Goal: Task Accomplishment & Management: Use online tool/utility

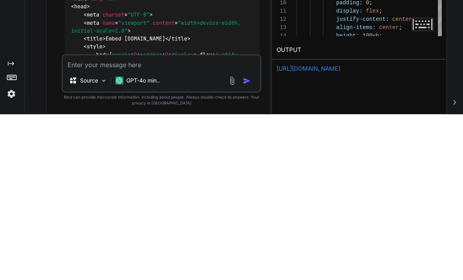
scroll to position [2, 0]
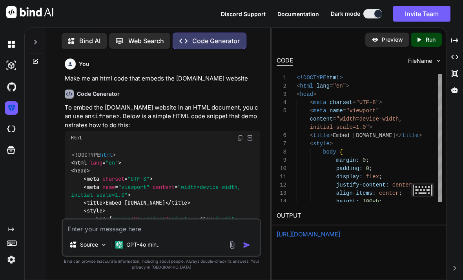
click at [102, 224] on textarea at bounding box center [162, 226] width 198 height 14
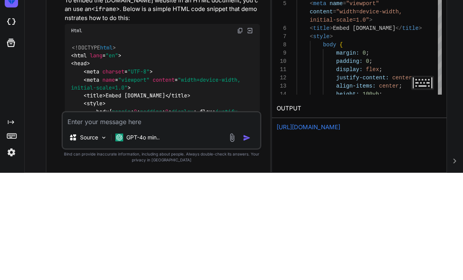
click at [340, 230] on link "https://app.onecompiler.com/43yxewe2e_43z3n4qer" at bounding box center [309, 233] width 64 height 7
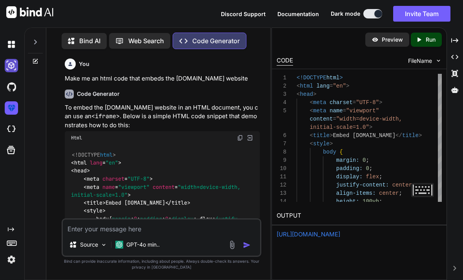
click at [10, 59] on img at bounding box center [11, 65] width 13 height 13
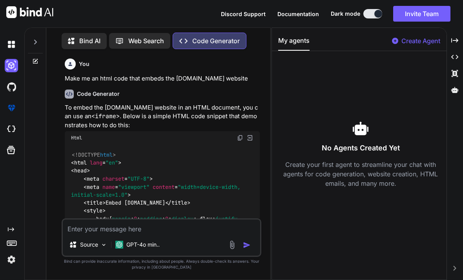
click at [27, 58] on div at bounding box center [35, 61] width 21 height 6
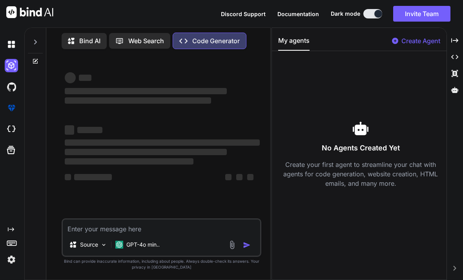
click at [34, 58] on icon at bounding box center [35, 61] width 6 height 6
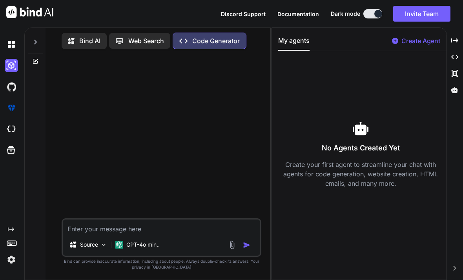
click at [119, 225] on textarea at bounding box center [162, 226] width 198 height 14
click at [193, 229] on textarea "Make me an app that embeds this link:" at bounding box center [162, 226] width 198 height 14
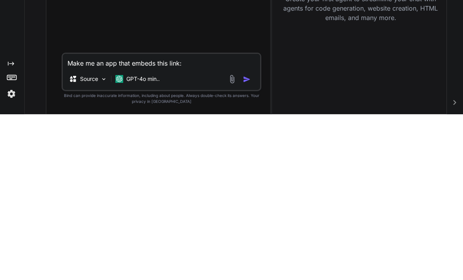
paste textarea "https://classroomgames6x.com/"
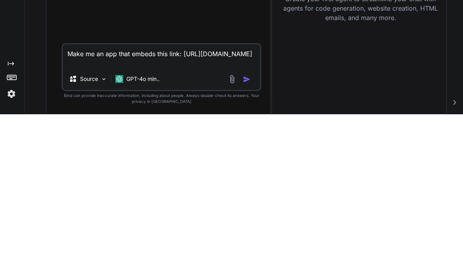
type textarea "Make me an app that embeds this link: https://classroomgames6x.com/"
click at [247, 241] on img "button" at bounding box center [247, 245] width 8 height 8
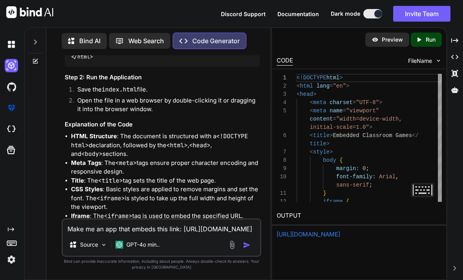
scroll to position [287, 0]
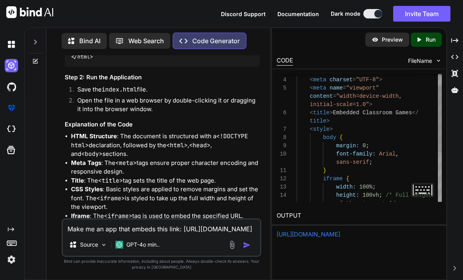
click at [429, 33] on div "Created with Pixso. Run" at bounding box center [426, 40] width 31 height 14
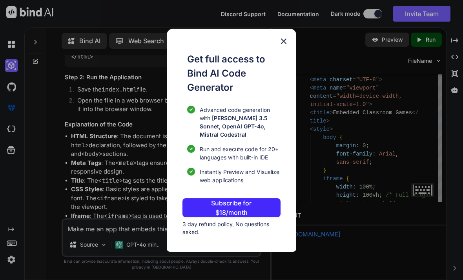
click at [287, 41] on img at bounding box center [283, 41] width 9 height 9
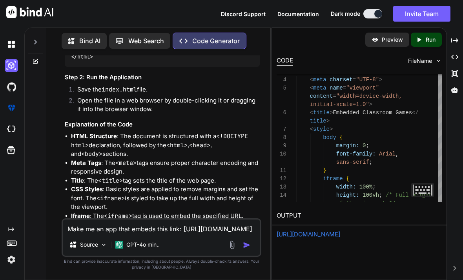
click at [340, 230] on link "https://app.onecompiler.com/43yxewe2e_43z3n4qer" at bounding box center [309, 233] width 64 height 7
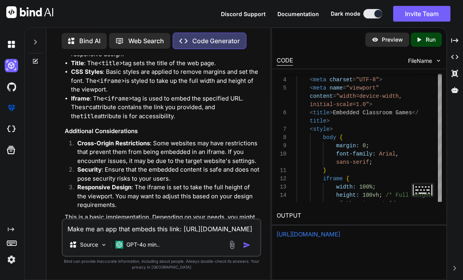
scroll to position [397, 0]
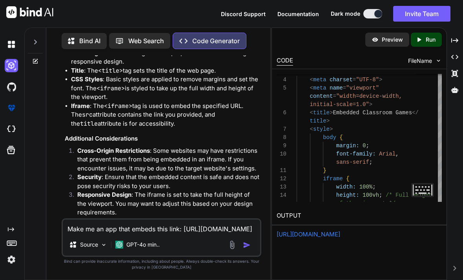
click at [419, 51] on div "CODE FileName" at bounding box center [359, 59] width 175 height 17
click at [429, 57] on span "FileName" at bounding box center [420, 61] width 24 height 8
click at [420, 57] on span "FileName" at bounding box center [420, 61] width 24 height 8
click at [440, 57] on img at bounding box center [438, 60] width 7 height 7
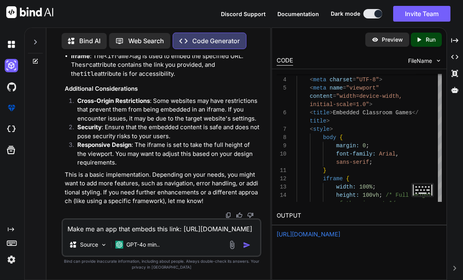
click at [99, 226] on textarea "Make me an app that embeds this link: https://classroomgames6x.com/" at bounding box center [162, 226] width 198 height 14
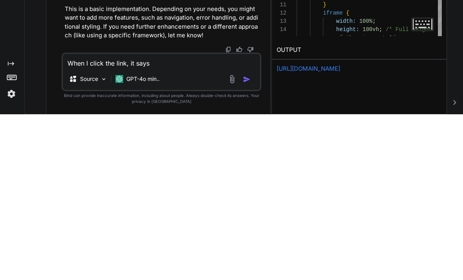
click at [340, 230] on link "https://app.onecompiler.com/43yxewe2e_43z3n4qer" at bounding box center [309, 233] width 64 height 7
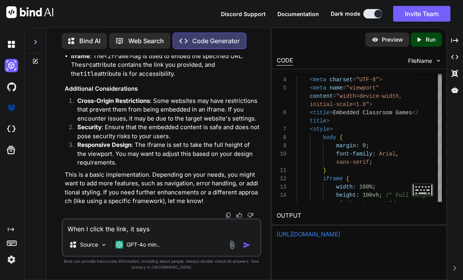
click at [175, 230] on textarea "When I click the link, it says" at bounding box center [162, 226] width 198 height 14
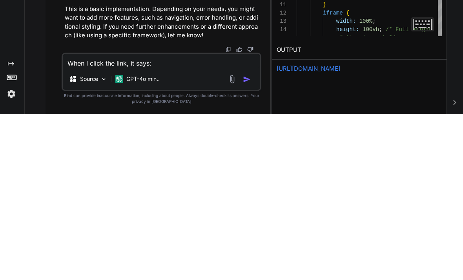
paste textarea "404 Not Found Code: NoSuchKey Message: The specified key does not exist. Key: 4…"
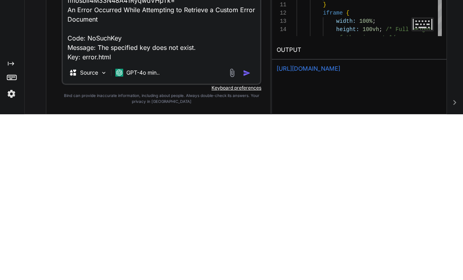
scroll to position [57, 0]
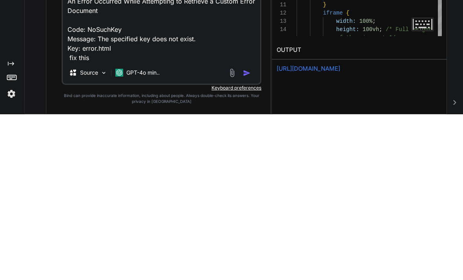
type textarea "When I click the link, it says: 404 Not Found Code: NoSuchKey Message: The spec…"
click at [248, 235] on img "button" at bounding box center [247, 239] width 8 height 8
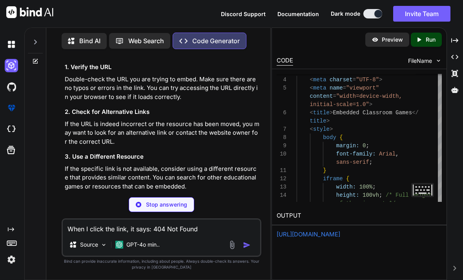
scroll to position [766, 0]
click at [340, 230] on link "https://app.onecompiler.com/43yxewe2e_43z3n4qer" at bounding box center [309, 233] width 64 height 7
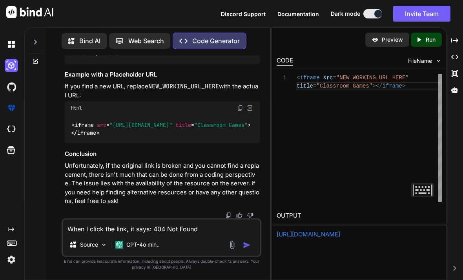
scroll to position [1028, 0]
click at [340, 230] on link "https://app.onecompiler.com/43yxewe2e_43z3n4qer" at bounding box center [309, 233] width 64 height 7
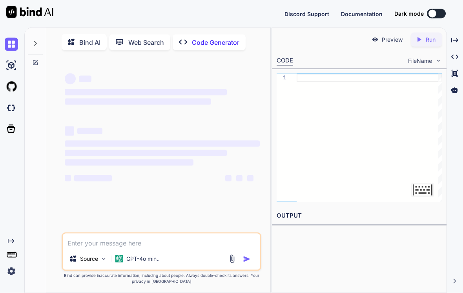
scroll to position [12, 0]
click at [90, 241] on textarea at bounding box center [162, 241] width 198 height 14
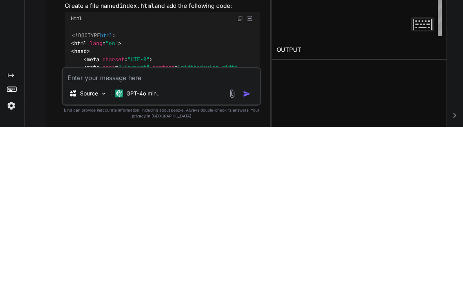
scroll to position [2, 0]
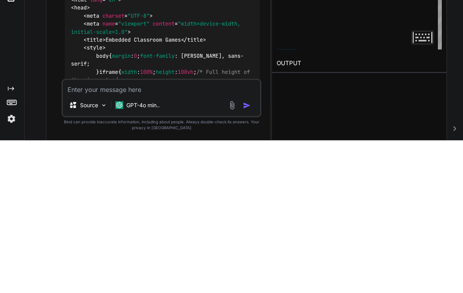
type textarea "x"
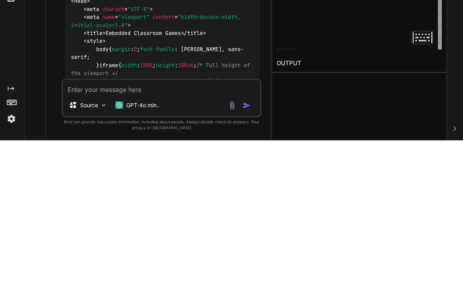
scroll to position [62, 0]
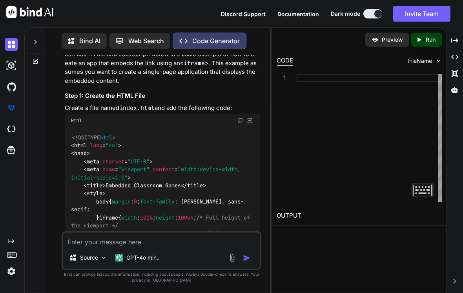
click at [424, 33] on div "Created with Pixso. Run" at bounding box center [426, 40] width 31 height 14
click at [430, 36] on p "Run" at bounding box center [431, 40] width 10 height 8
click at [428, 36] on p "Run" at bounding box center [431, 40] width 10 height 8
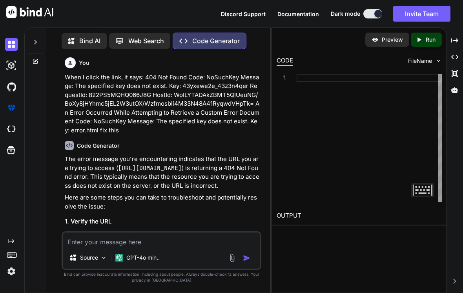
scroll to position [12, 0]
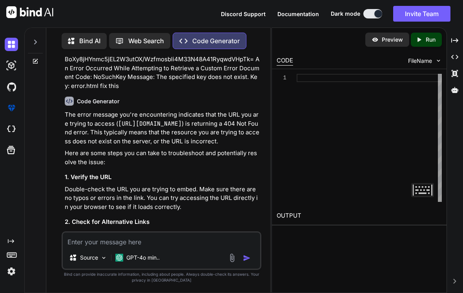
click at [30, 58] on div at bounding box center [35, 61] width 21 height 6
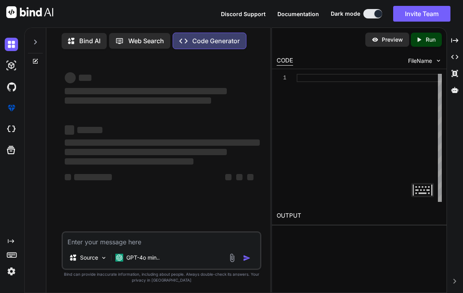
scroll to position [0, 0]
type textarea "x"
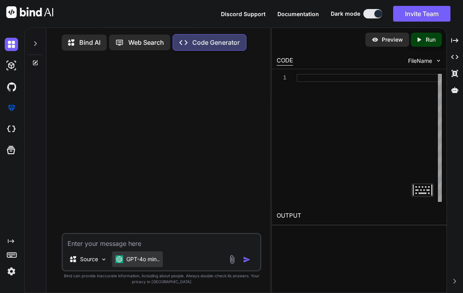
click at [135, 267] on div "GPT-4o min.." at bounding box center [137, 259] width 51 height 16
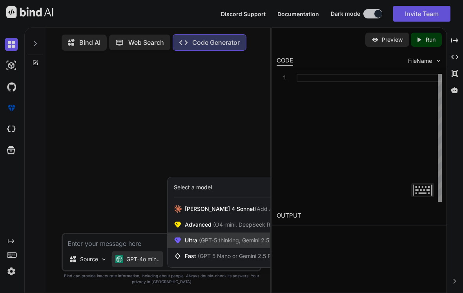
click at [192, 247] on div "Ultra (GPT-5 thinking, Gemini 2.5 Pro)" at bounding box center [232, 240] width 128 height 16
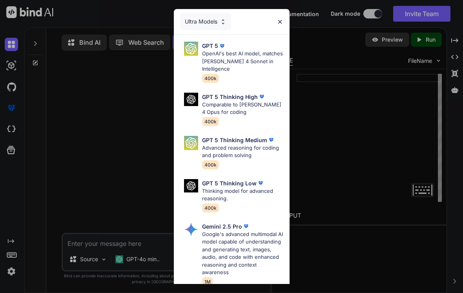
click at [123, 154] on div "Ultra Models GPT 5 OpenAI's best AI model, matches Claude 4 Sonnet in Intellige…" at bounding box center [231, 146] width 463 height 293
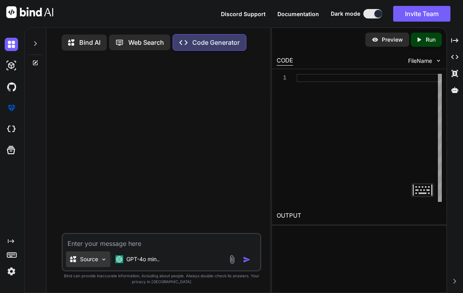
click at [110, 264] on div "Source" at bounding box center [88, 259] width 44 height 16
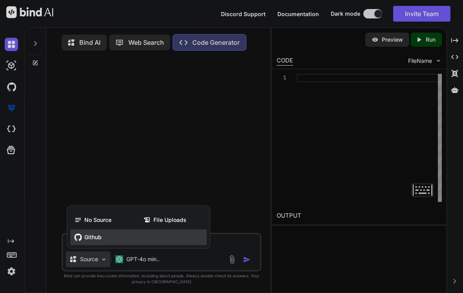
click at [167, 245] on div "Github" at bounding box center [138, 237] width 137 height 16
type textarea "x"
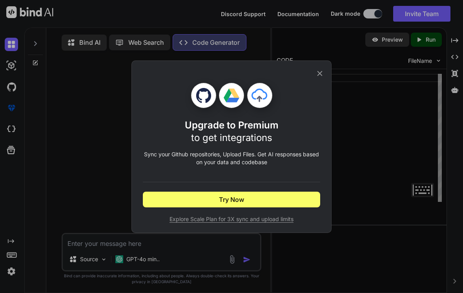
click at [324, 74] on icon at bounding box center [320, 73] width 9 height 9
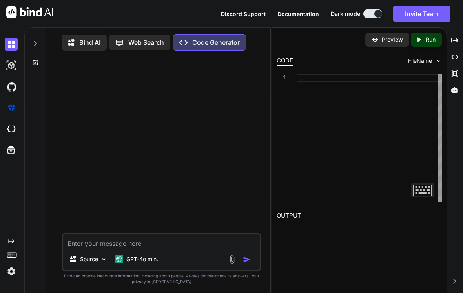
click at [82, 248] on textarea at bounding box center [162, 241] width 198 height 14
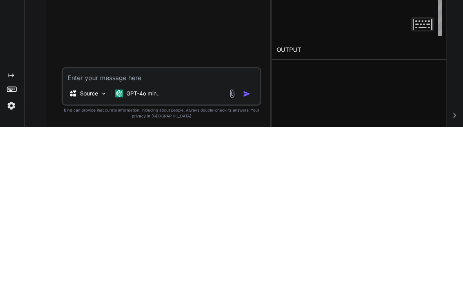
type textarea "E"
type textarea "x"
type textarea "Em"
type textarea "x"
type textarea "Emb"
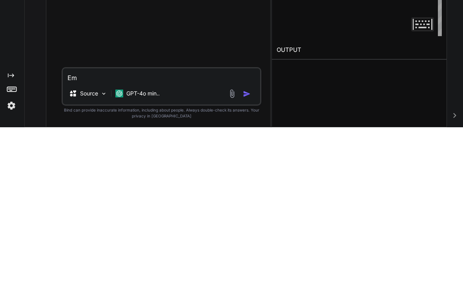
type textarea "x"
type textarea "Embe"
type textarea "x"
type textarea "Embed"
type textarea "x"
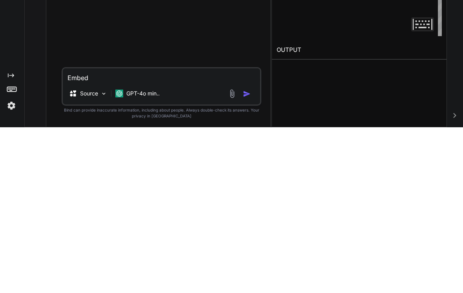
type textarea "Embed"
type textarea "x"
type textarea "Embed t"
type textarea "x"
type textarea "Embed th"
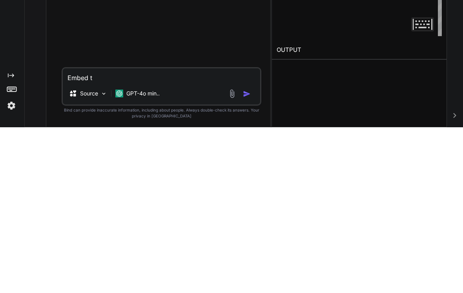
type textarea "x"
type textarea "Embed thi"
type textarea "x"
type textarea "Embed this"
type textarea "x"
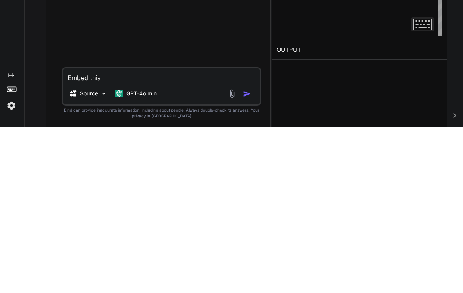
type textarea "Embed this"
type textarea "x"
type textarea "Embed this l"
type textarea "x"
type textarea "Embed this li"
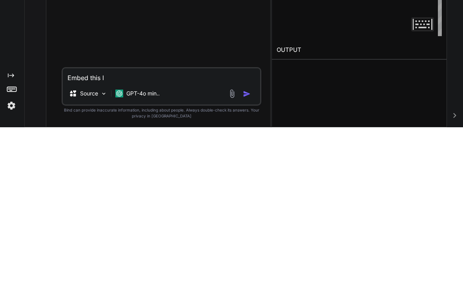
type textarea "x"
type textarea "Embed this lin"
type textarea "x"
type textarea "Embed this link"
type textarea "x"
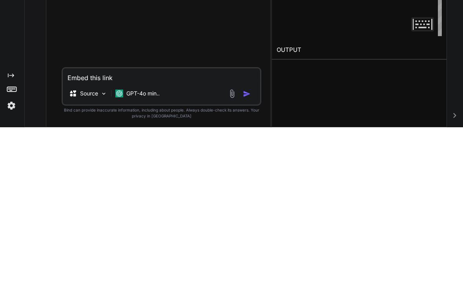
type textarea "Embed this link:"
type textarea "x"
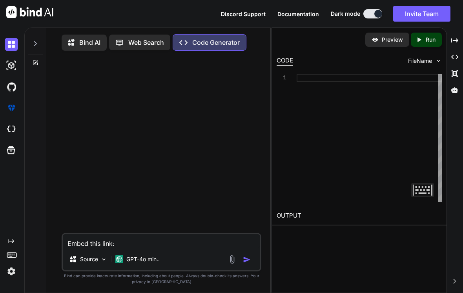
click at [139, 244] on textarea "Embed this link:" at bounding box center [162, 241] width 198 height 14
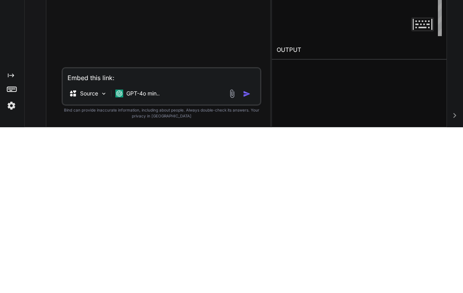
paste textarea "https://now.gg/"
type textarea "Embed this link: https://now.gg/"
click at [247, 256] on img "button" at bounding box center [247, 260] width 8 height 8
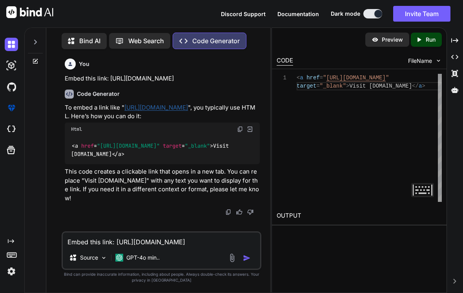
scroll to position [8, 0]
click at [429, 36] on p "Run" at bounding box center [431, 40] width 10 height 8
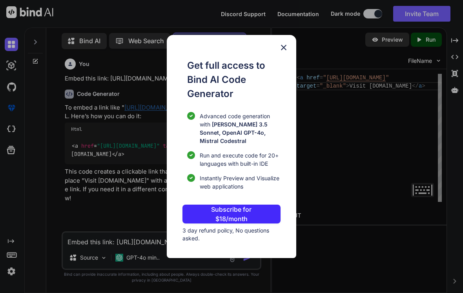
click at [348, 141] on div "Get full access to Bind AI Code Generator Advanced code generation with Claude …" at bounding box center [231, 146] width 463 height 293
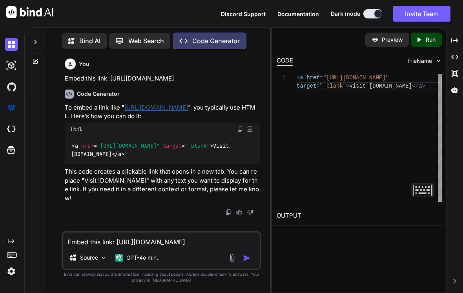
click at [419, 33] on div "Created with Pixso. Run" at bounding box center [426, 40] width 31 height 14
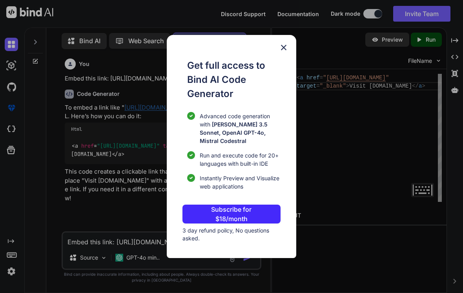
click at [375, 95] on div "Get full access to Bind AI Code Generator Advanced code generation with Claude …" at bounding box center [231, 146] width 463 height 293
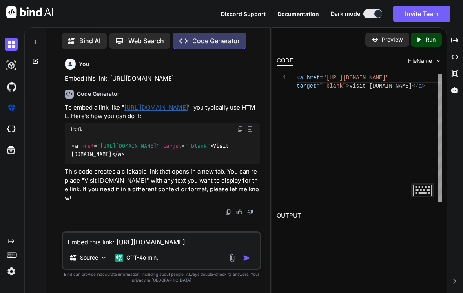
click at [390, 36] on p "Preview" at bounding box center [392, 40] width 21 height 8
click at [396, 36] on p "Preview" at bounding box center [392, 40] width 21 height 8
click at [397, 36] on p "Preview" at bounding box center [392, 40] width 21 height 8
click at [431, 36] on p "Run" at bounding box center [431, 40] width 10 height 8
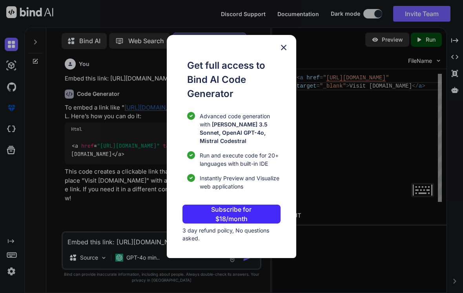
click at [404, 101] on div "Get full access to Bind AI Code Generator Advanced code generation with Claude …" at bounding box center [231, 146] width 463 height 293
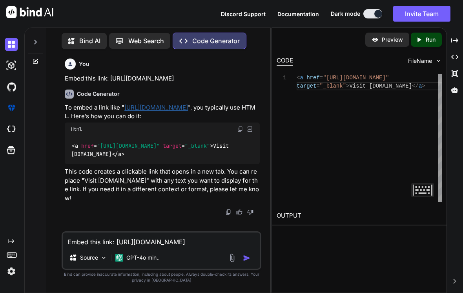
click at [423, 33] on div "Created with Pixso. Run" at bounding box center [426, 40] width 31 height 14
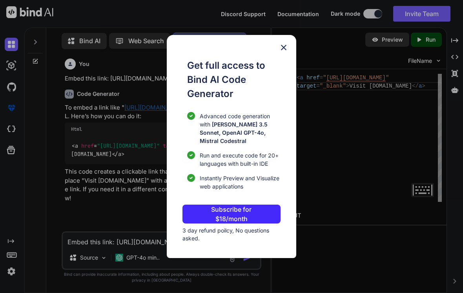
click at [287, 48] on img at bounding box center [283, 47] width 9 height 9
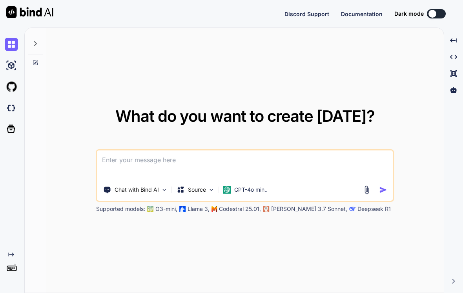
type textarea "x"
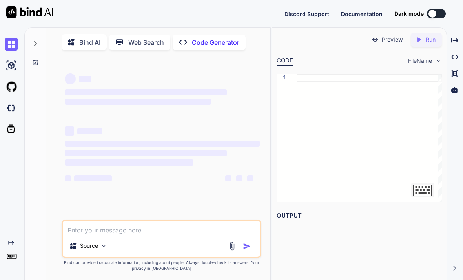
type textarea "x"
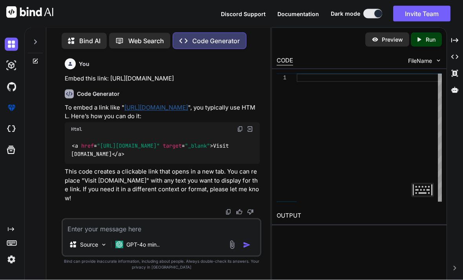
scroll to position [25, 0]
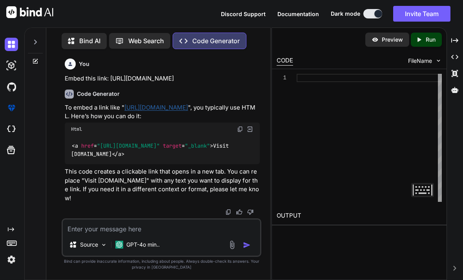
click at [106, 227] on textarea at bounding box center [162, 226] width 198 height 14
click at [29, 9] on img at bounding box center [29, 12] width 47 height 12
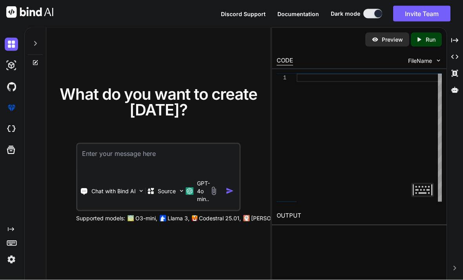
scroll to position [25, 0]
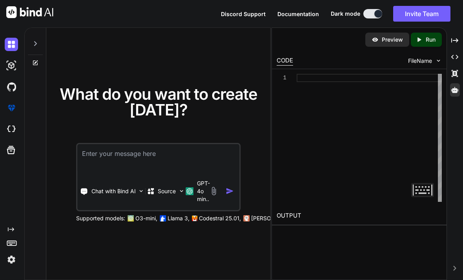
click at [460, 83] on div at bounding box center [455, 89] width 10 height 13
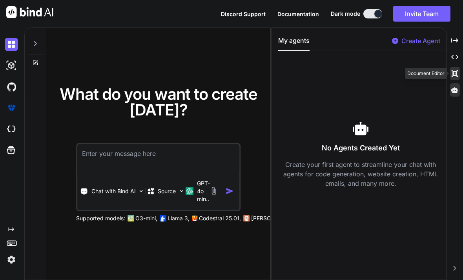
click at [454, 70] on icon "Created with Pixso." at bounding box center [455, 73] width 7 height 7
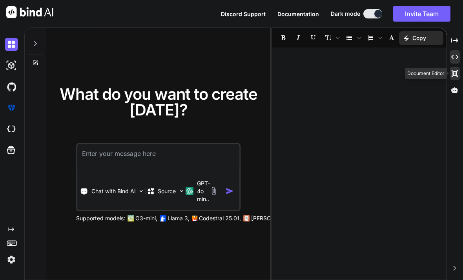
click at [459, 50] on div "Created with Pixso." at bounding box center [455, 56] width 10 height 13
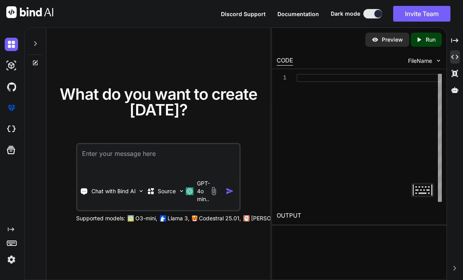
click at [8, 230] on icon "Created with Pixso." at bounding box center [11, 229] width 6 height 6
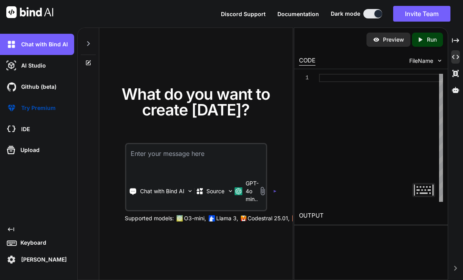
click at [25, 262] on div "Joshua Boudreau" at bounding box center [40, 259] width 70 height 13
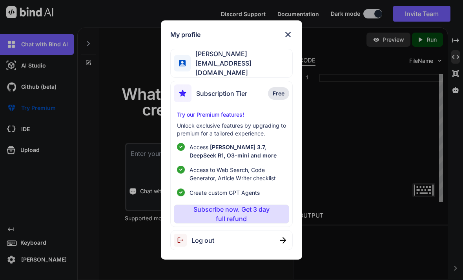
click at [254, 237] on div "Log out" at bounding box center [231, 240] width 123 height 20
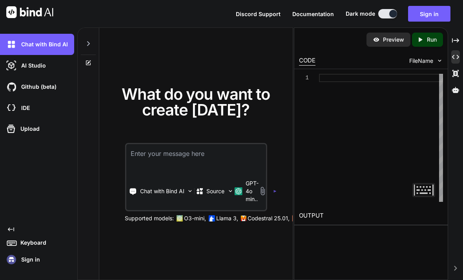
click at [145, 144] on textarea at bounding box center [196, 158] width 140 height 29
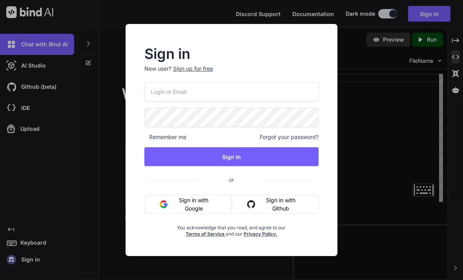
click at [173, 203] on button "Sign in with Google" at bounding box center [189, 204] width 88 height 19
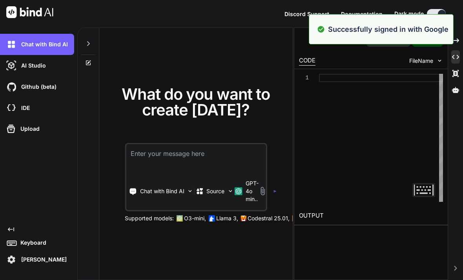
click at [166, 151] on textarea at bounding box center [196, 158] width 140 height 29
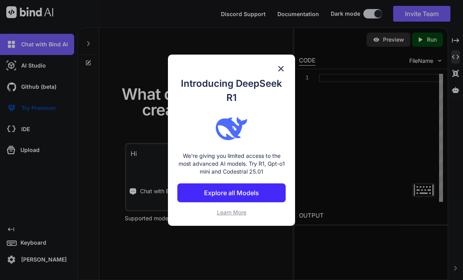
type textarea "Hi"
click at [286, 66] on img at bounding box center [280, 68] width 9 height 9
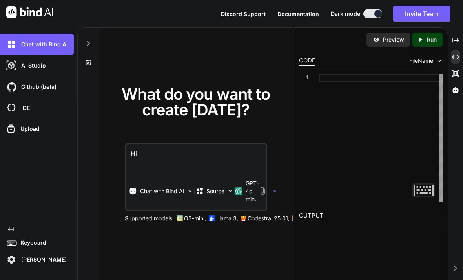
click at [276, 190] on img "button" at bounding box center [274, 191] width 3 height 3
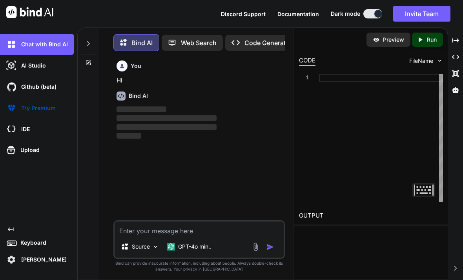
scroll to position [2, 0]
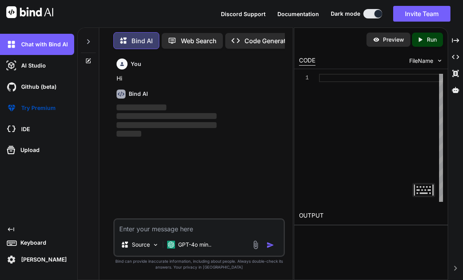
click at [436, 36] on p "Run" at bounding box center [432, 40] width 10 height 8
click at [435, 36] on p "Run" at bounding box center [432, 40] width 10 height 8
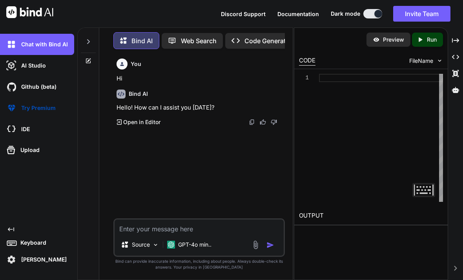
scroll to position [25, 0]
click at [428, 36] on p "Run" at bounding box center [432, 40] width 10 height 8
click at [162, 232] on textarea at bounding box center [200, 226] width 170 height 14
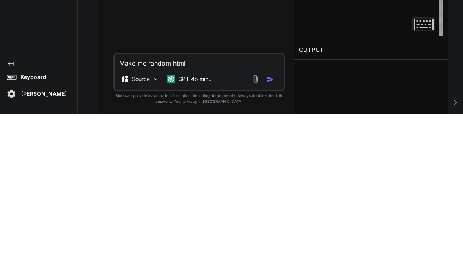
type textarea "Make me random html"
click at [269, 241] on img "button" at bounding box center [271, 245] width 8 height 8
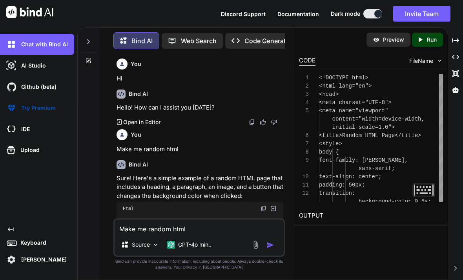
click at [431, 33] on div "Created with Pixso. Run" at bounding box center [427, 40] width 31 height 14
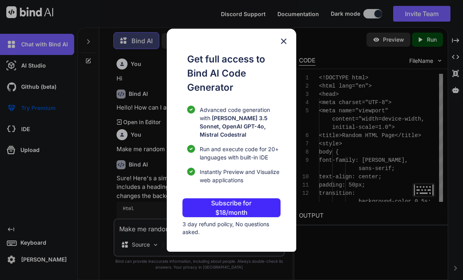
click at [336, 116] on div "Get full access to Bind AI Code Generator Advanced code generation with [PERSON…" at bounding box center [231, 140] width 463 height 280
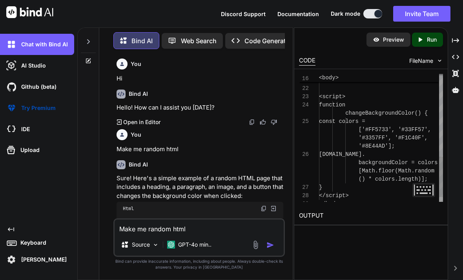
scroll to position [66, 0]
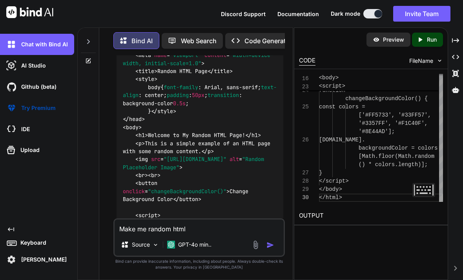
click at [151, 229] on textarea "Make me random html" at bounding box center [200, 226] width 170 height 14
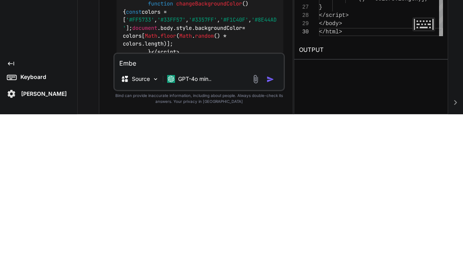
scroll to position [258, 0]
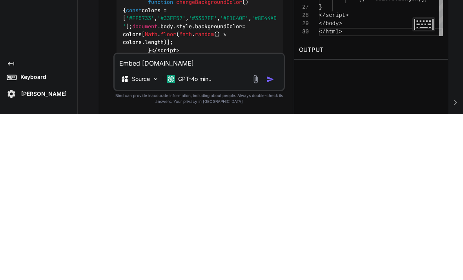
type textarea "Embed now.gg"
click at [271, 241] on img "button" at bounding box center [271, 245] width 8 height 8
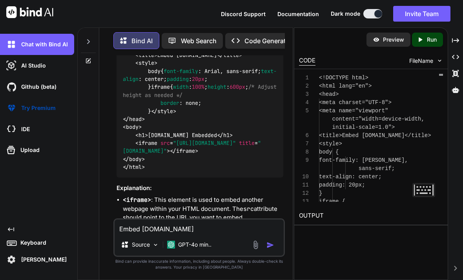
scroll to position [750, 0]
click at [322, 69] on div "1 2 3 4 5 6 7 8 9 10 11 12 13 <!DOCTYPE html> <html lang="en"> <head> <meta cha…" at bounding box center [371, 137] width 154 height 137
click at [436, 36] on p "Run" at bounding box center [432, 40] width 10 height 8
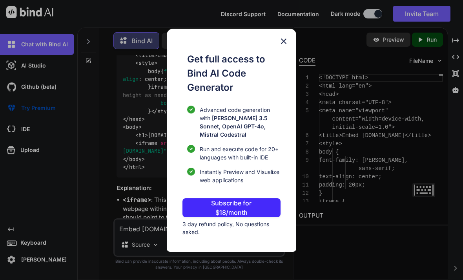
click at [287, 37] on img at bounding box center [283, 41] width 9 height 9
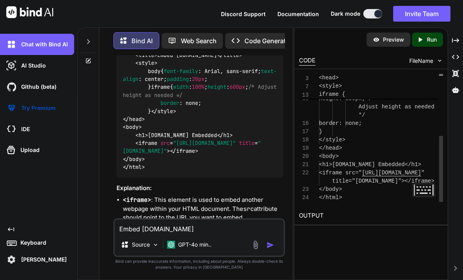
scroll to position [66, 0]
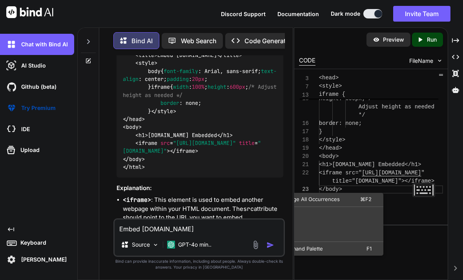
click at [410, 220] on div "Preview Created with Pixso. Run CODE FileName 12 13 14 15 16 17 18 19 20 21 22 …" at bounding box center [371, 153] width 154 height 252
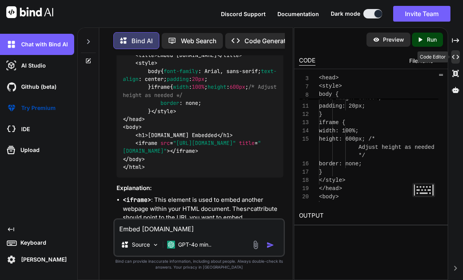
click at [460, 50] on div "Created with Pixso." at bounding box center [456, 56] width 9 height 13
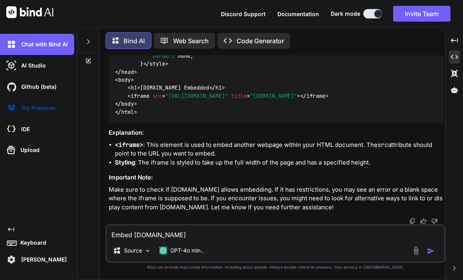
scroll to position [697, 0]
click at [144, 176] on h3 "Important Note:" at bounding box center [276, 177] width 335 height 9
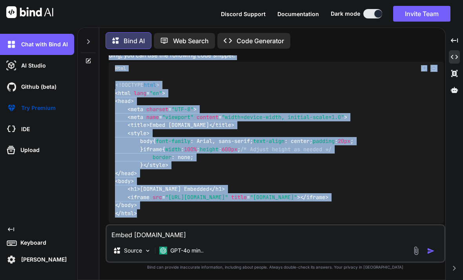
scroll to position [538, 0]
click at [119, 89] on span "<!DOCTYPE html >" at bounding box center [137, 85] width 44 height 7
click at [390, 156] on div "<!DOCTYPE html > < html lang = "en" > < head > < meta charset = "UTF-8" > < met…" at bounding box center [276, 149] width 335 height 149
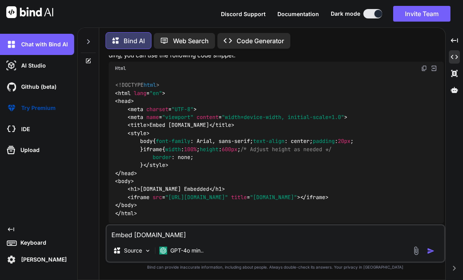
click at [424, 41] on p "To embed a website like now.gg into an HTML page, you can use an <iframe> eleme…" at bounding box center [276, 46] width 335 height 27
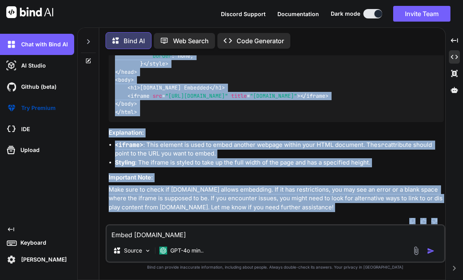
scroll to position [657, 0]
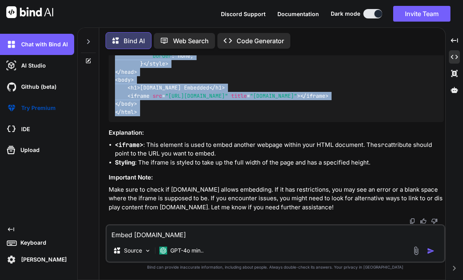
copy div "<!DOCTYPE html > < html lang = "en" > < head > < meta charset = "UTF-8" > < met…"
click at [139, 229] on textarea "Embed now.gg" at bounding box center [276, 232] width 338 height 14
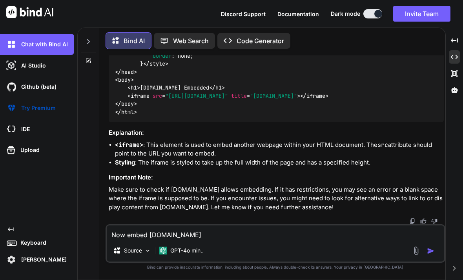
type textarea "Now embed classroomgames6x.com"
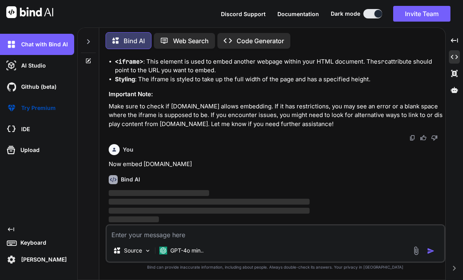
scroll to position [772, 0]
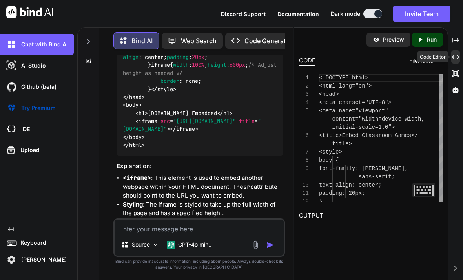
click at [458, 53] on icon "Created with Pixso." at bounding box center [455, 56] width 7 height 7
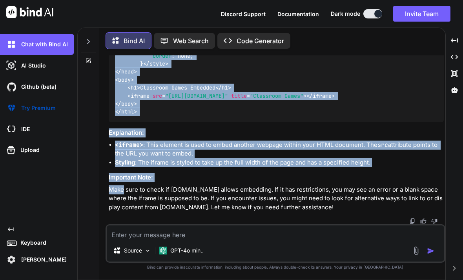
scroll to position [1052, 0]
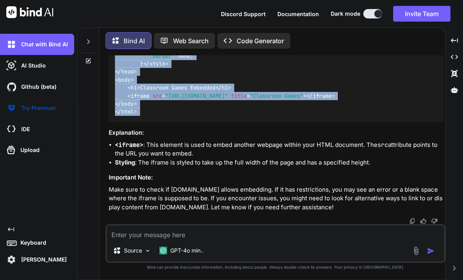
copy div "<!DOCTYPE html > < html lang = "en" > < head > < meta charset = "UTF-8" > < met…"
click at [31, 258] on p "Joshua Boudreau" at bounding box center [42, 260] width 49 height 8
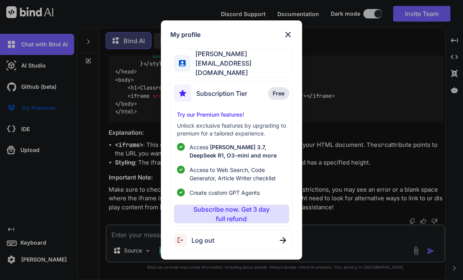
click at [208, 238] on span "Log out" at bounding box center [203, 240] width 23 height 9
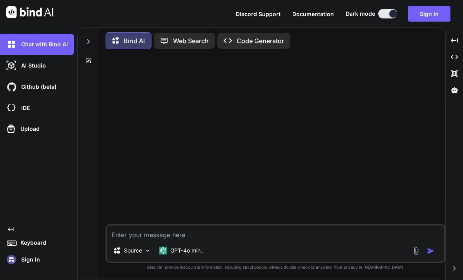
scroll to position [0, 0]
click at [40, 254] on div "Sign in" at bounding box center [40, 259] width 70 height 13
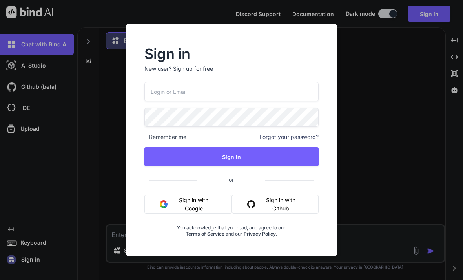
click at [269, 202] on button "Sign in with Github" at bounding box center [275, 204] width 87 height 19
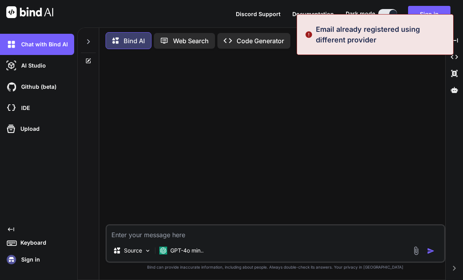
click at [159, 120] on div at bounding box center [276, 139] width 338 height 169
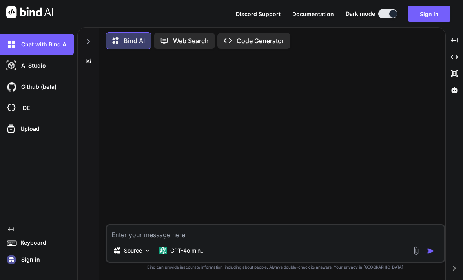
click at [127, 231] on textarea at bounding box center [276, 232] width 338 height 14
type textarea "Hi"
click at [431, 250] on img "button" at bounding box center [431, 251] width 8 height 8
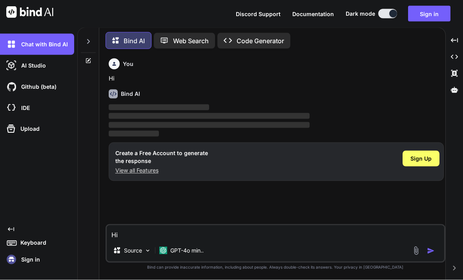
click at [17, 258] on img at bounding box center [11, 259] width 13 height 13
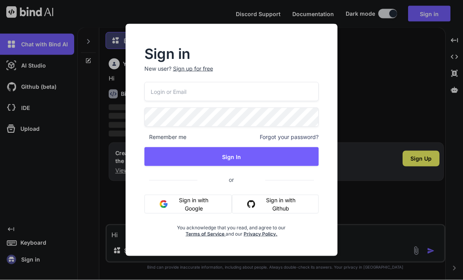
scroll to position [25, 0]
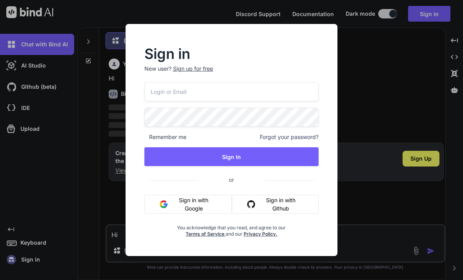
click at [185, 204] on button "Sign in with Google" at bounding box center [189, 204] width 88 height 19
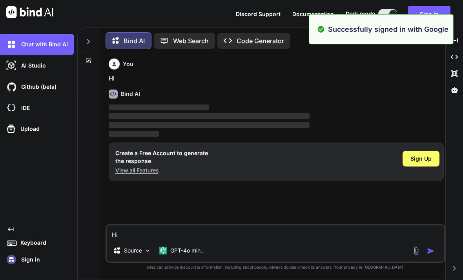
click at [157, 230] on textarea "Hi" at bounding box center [276, 232] width 338 height 14
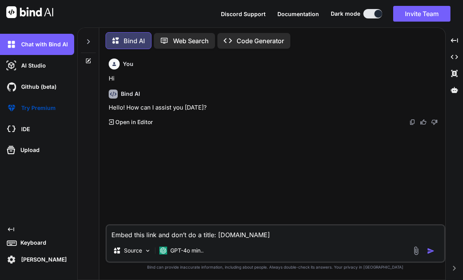
type textarea "Embed this link and don’t do a title: [DOMAIN_NAME]"
click at [430, 247] on img "button" at bounding box center [431, 251] width 8 height 8
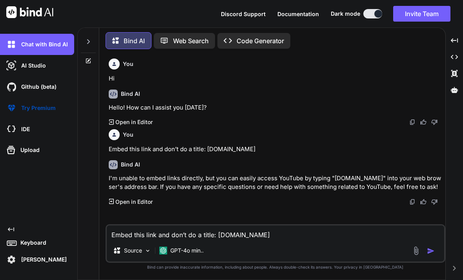
click at [150, 233] on textarea "Embed this link and don’t do a title: [DOMAIN_NAME]" at bounding box center [276, 232] width 338 height 14
type textarea "Embed this link:"
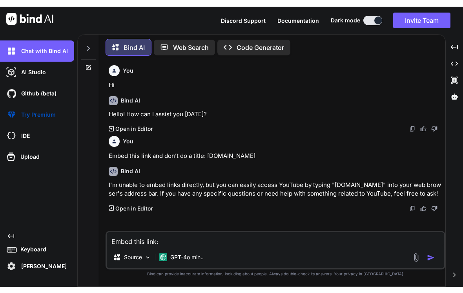
scroll to position [12, 0]
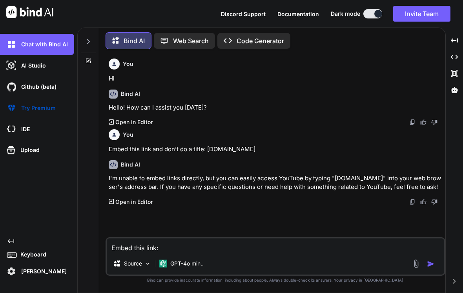
click at [166, 247] on textarea "Embed this link:" at bounding box center [276, 245] width 338 height 14
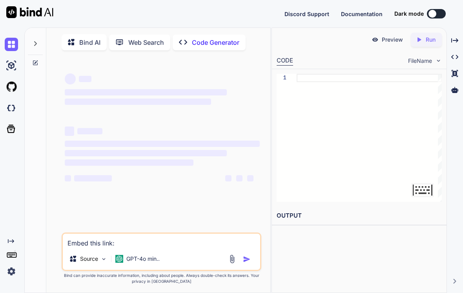
type textarea "x"
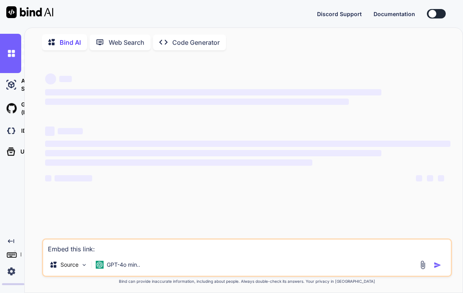
type textarea "x"
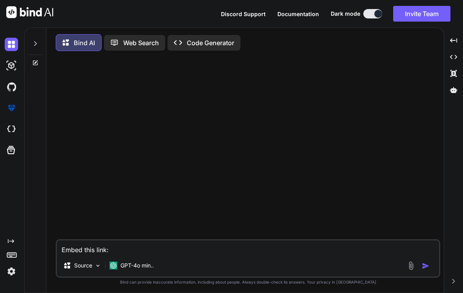
click at [262, 243] on textarea "Embed this link:" at bounding box center [248, 247] width 382 height 14
click at [273, 250] on textarea "Embed this link:" at bounding box center [248, 247] width 382 height 14
paste textarea "[URL][DOMAIN_NAME]"
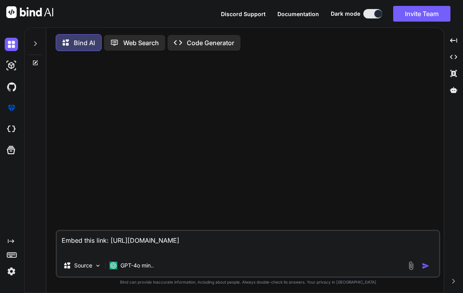
type textarea "Embed this link: [URL][DOMAIN_NAME]"
click at [426, 264] on img "button" at bounding box center [426, 266] width 8 height 8
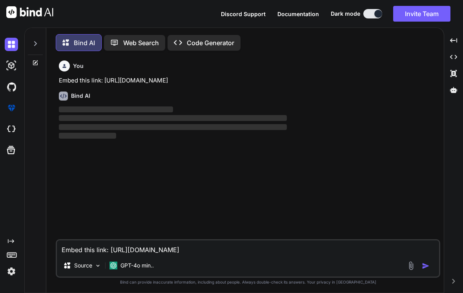
scroll to position [2, 0]
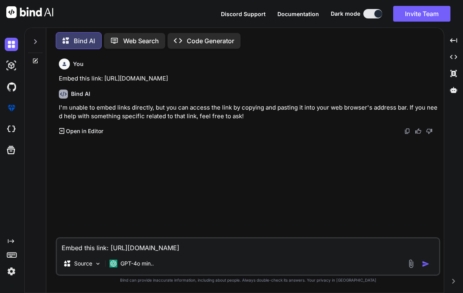
click at [114, 248] on textarea "Embed this link: [URL][DOMAIN_NAME]" at bounding box center [248, 245] width 382 height 14
paste textarea "[URL][DOMAIN_NAME]"
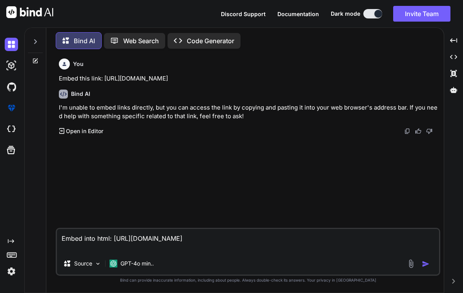
type textarea "Embed into html: [URL][DOMAIN_NAME]"
click at [426, 260] on img "button" at bounding box center [426, 264] width 8 height 8
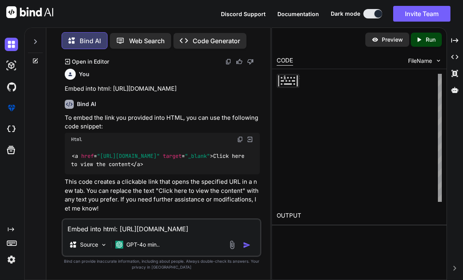
scroll to position [12, 0]
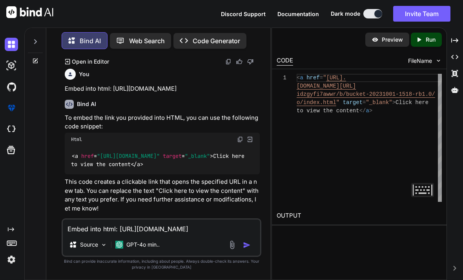
click at [98, 234] on textarea "Embed into html: [URL][DOMAIN_NAME]" at bounding box center [162, 226] width 198 height 14
type textarea "Make it a whole html"
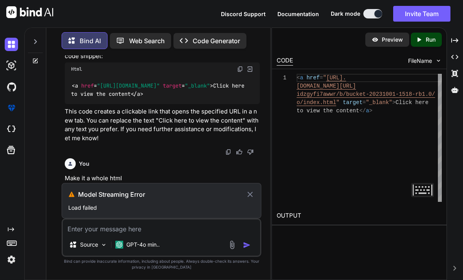
scroll to position [154, 0]
type textarea "<a href="[URL][DOMAIN_NAME]" target="_blank">Click here to view the content</a>"
click at [423, 36] on icon "Created with Pixso." at bounding box center [421, 39] width 10 height 7
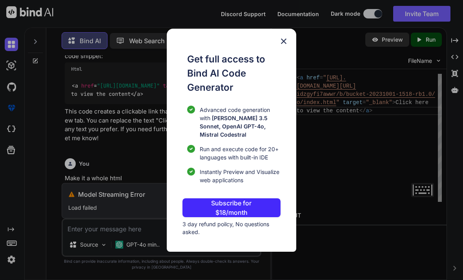
click at [397, 77] on div "Get full access to Bind AI Code Generator Advanced code generation with [PERSON…" at bounding box center [231, 140] width 463 height 280
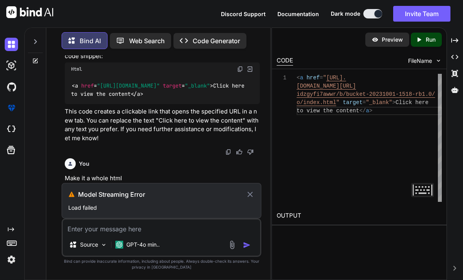
click at [254, 198] on icon at bounding box center [250, 194] width 9 height 9
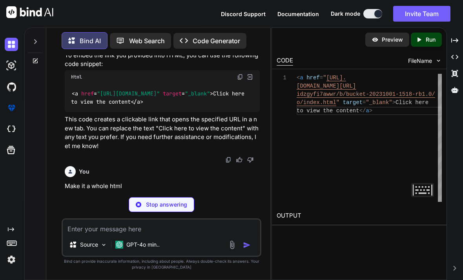
click at [107, 224] on textarea at bounding box center [162, 226] width 198 height 14
type textarea "Make it whole html"
click at [247, 252] on div "Source GPT-4o min.." at bounding box center [162, 246] width 198 height 19
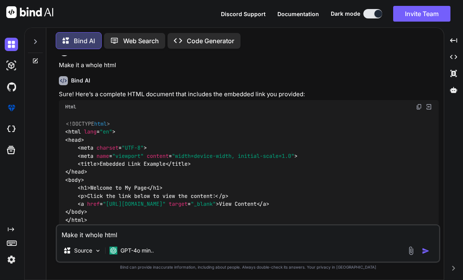
scroll to position [368, 0]
click at [68, 120] on span "<!DOCTYPE html >" at bounding box center [88, 123] width 44 height 7
click at [428, 252] on img "button" at bounding box center [426, 251] width 8 height 8
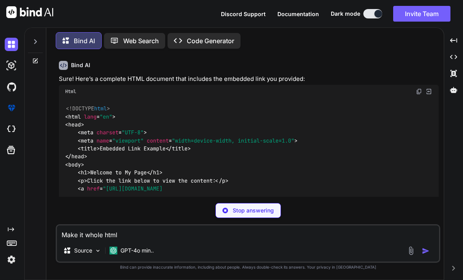
scroll to position [605, 0]
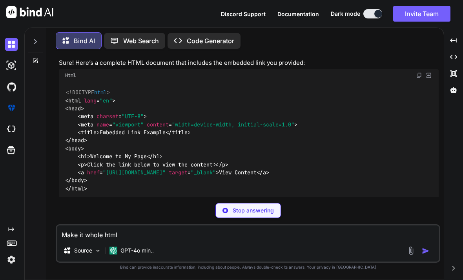
click at [85, 232] on textarea "Make it whole html" at bounding box center [248, 232] width 382 height 14
type textarea "x"
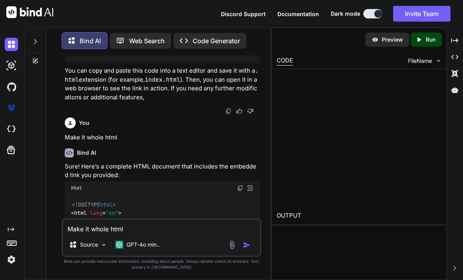
scroll to position [620, 0]
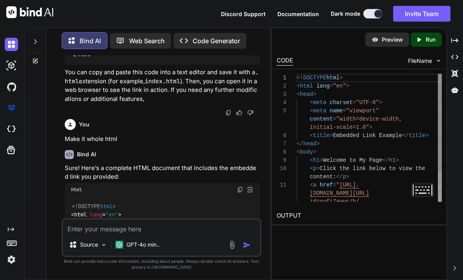
type textarea "M"
type textarea "x"
type textarea "Ma"
type textarea "x"
type textarea "Mak"
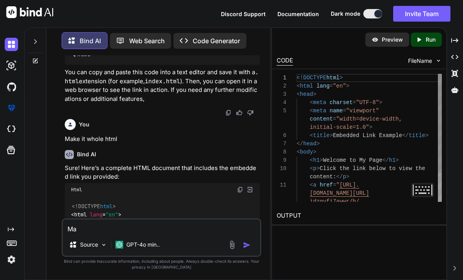
type textarea "x"
type textarea "Make"
type textarea "x"
type textarea "Make"
type textarea "x"
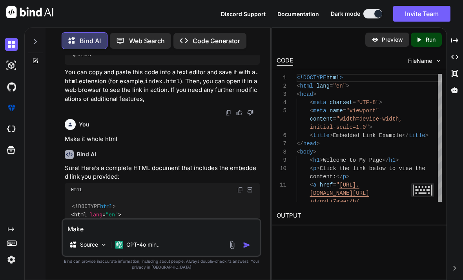
type textarea "Make i"
type textarea "x"
type textarea "Make it"
type textarea "x"
type textarea "Make it"
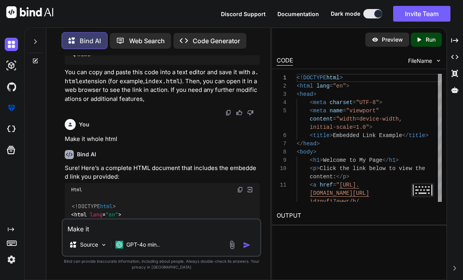
type textarea "x"
type textarea "Make it l"
type textarea "x"
type textarea "Make it lo"
type textarea "x"
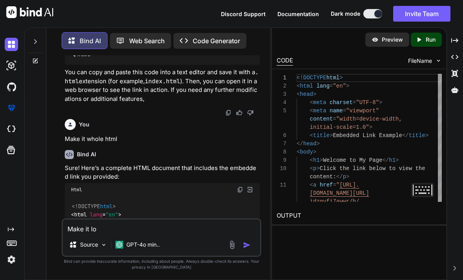
type textarea "Make it lon"
type textarea "x"
type textarea "Make it long"
type textarea "x"
type textarea "Make it longe"
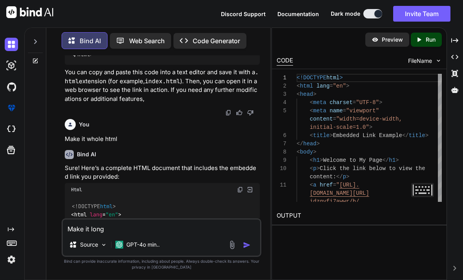
type textarea "x"
type textarea "Make it longer"
type textarea "x"
type textarea "Make it longer"
type textarea "x"
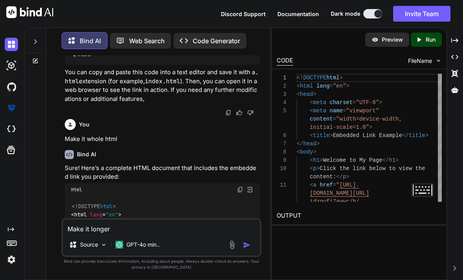
type textarea "Make it longer a"
type textarea "x"
type textarea "Make it longer an"
type textarea "x"
type textarea "Make it longer and"
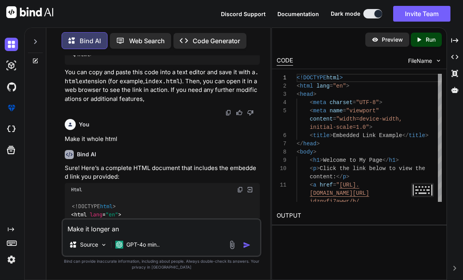
type textarea "x"
type textarea "Make it longer and"
type textarea "x"
type textarea "Make it longer and d"
type textarea "x"
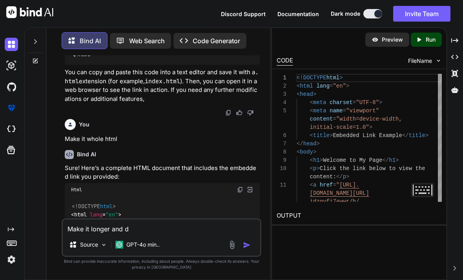
type textarea "Make it longer and de"
type textarea "x"
type textarea "Make it longer and del"
type textarea "x"
type textarea "Make it longer and dele"
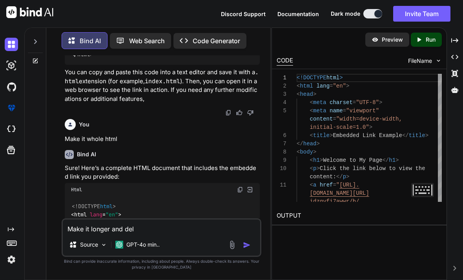
type textarea "x"
type textarea "Make it longer and delet"
type textarea "x"
type textarea "Make it longer and delete"
type textarea "x"
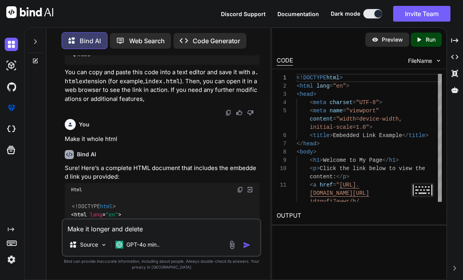
type textarea "Make it longer and delete"
type textarea "x"
type textarea "Make it longer and delete t"
type textarea "x"
type textarea "Make it longer and delete th"
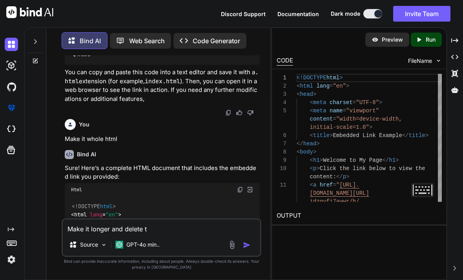
type textarea "x"
type textarea "Make it longer and delete the"
type textarea "x"
type textarea "Make it longer and delete the"
type textarea "x"
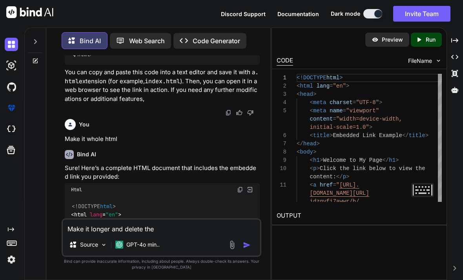
type textarea "Make it longer and delete the t"
type textarea "x"
type textarea "Make it longer and delete the ti"
type textarea "x"
type textarea "Make it longer and delete the tit"
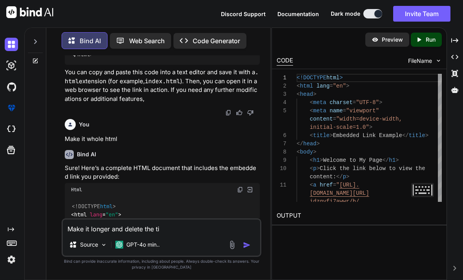
type textarea "x"
type textarea "Make it longer and delete the titl"
type textarea "x"
type textarea "Make it longer and delete the title"
type textarea "x"
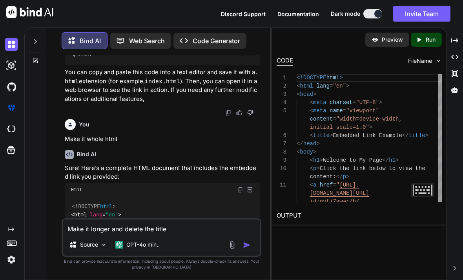
type textarea "Make it longer and delete the title"
click at [246, 248] on img "button" at bounding box center [247, 245] width 8 height 8
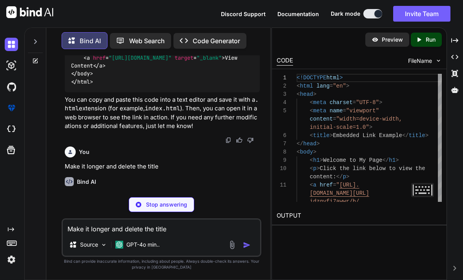
scroll to position [869, 0]
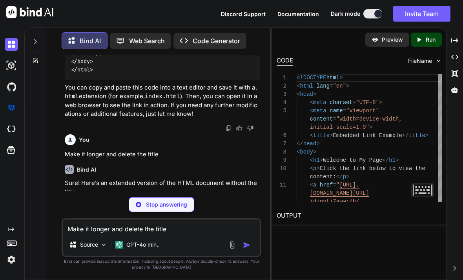
type textarea "x"
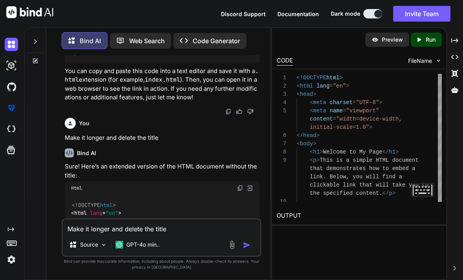
scroll to position [885, 0]
click at [109, 209] on span "html" at bounding box center [106, 204] width 13 height 7
click at [106, 232] on textarea "Make it longer and delete the title" at bounding box center [162, 226] width 198 height 14
type textarea "Embed this"
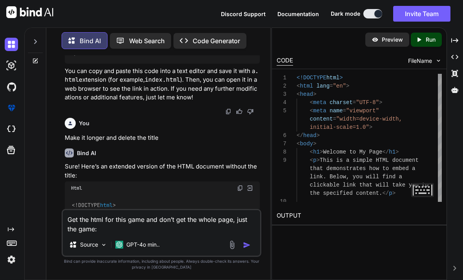
paste textarea "[URL][DOMAIN_NAME]"
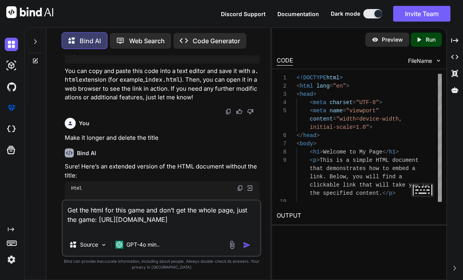
type textarea "Get the html for this game and don’t get the whole page, just the game: [URL][D…"
click at [247, 243] on img "button" at bounding box center [247, 245] width 8 height 8
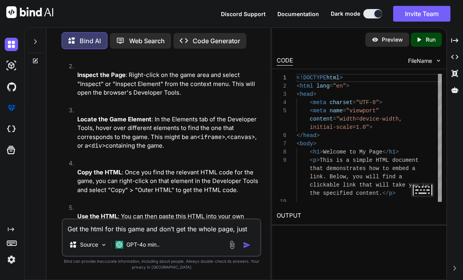
scroll to position [1410, 0]
click at [205, 227] on textarea "Get the html for this game and don’t get the whole page, just the game: [URL][D…" at bounding box center [162, 226] width 198 height 14
paste textarea "<!DOCTYPE html> <html lang="en" data-theme="light"> <head> <!-- Primary Meta - …"
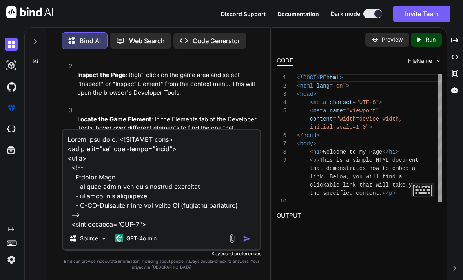
scroll to position [34512, 0]
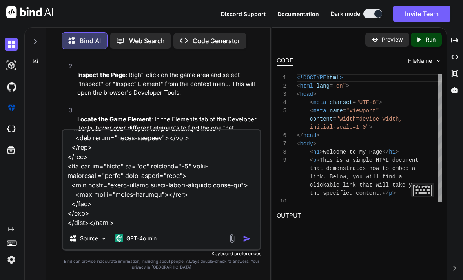
type textarea "Embed this html: <!DOCTYPE html> <html lang="en" data-theme="light"> <head> <!-…"
click at [246, 242] on img "button" at bounding box center [247, 239] width 8 height 8
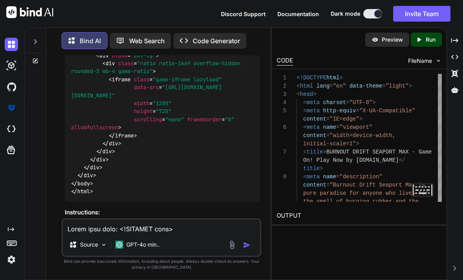
scroll to position [17062, 0]
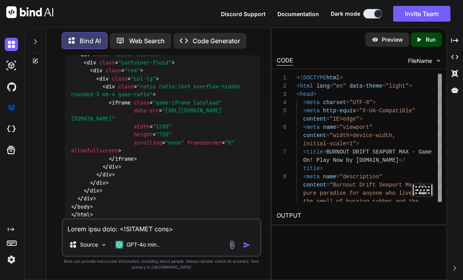
click at [430, 33] on div "Created with Pixso. Run" at bounding box center [426, 40] width 31 height 14
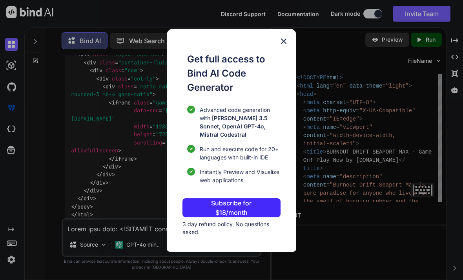
click at [289, 37] on img at bounding box center [283, 41] width 9 height 9
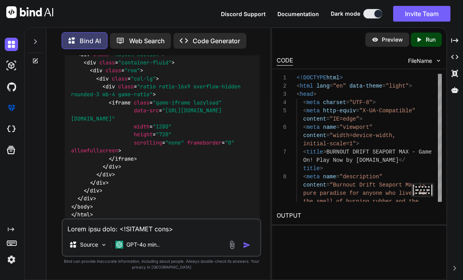
click at [424, 36] on icon "Created with Pixso." at bounding box center [421, 39] width 10 height 7
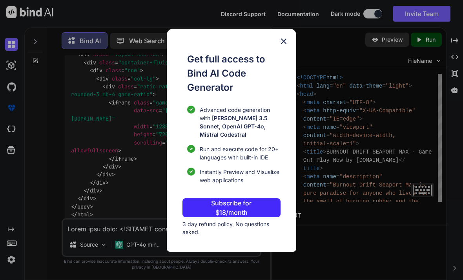
click at [287, 37] on img at bounding box center [283, 41] width 9 height 9
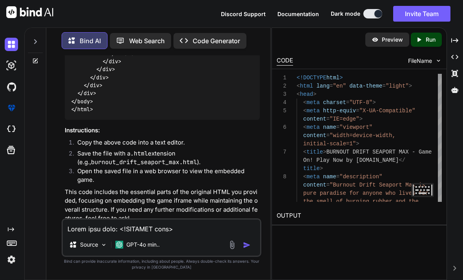
scroll to position [17166, 0]
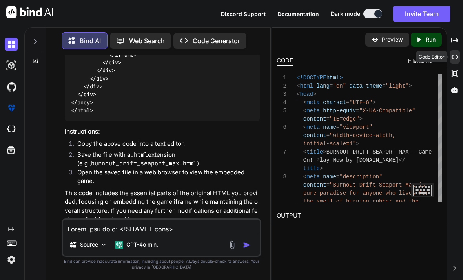
click at [459, 50] on div "Created with Pixso." at bounding box center [455, 56] width 10 height 13
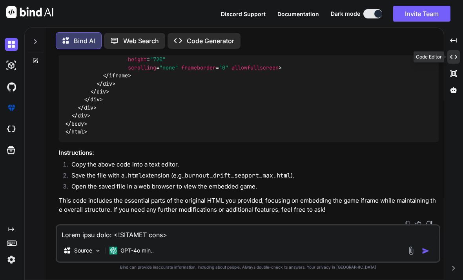
scroll to position [9342, 0]
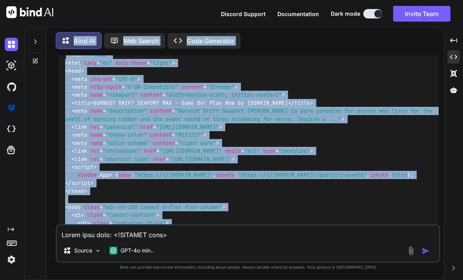
scroll to position [9059, 0]
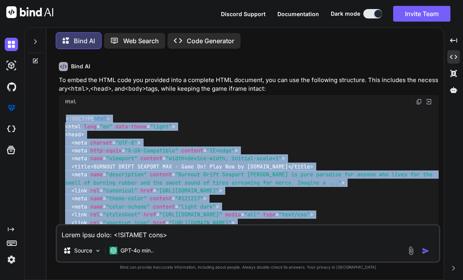
copy code "<!DOCTYPE html > < html lang = "en" data-theme = "light" > < head > < meta char…"
